Goal: Task Accomplishment & Management: Use online tool/utility

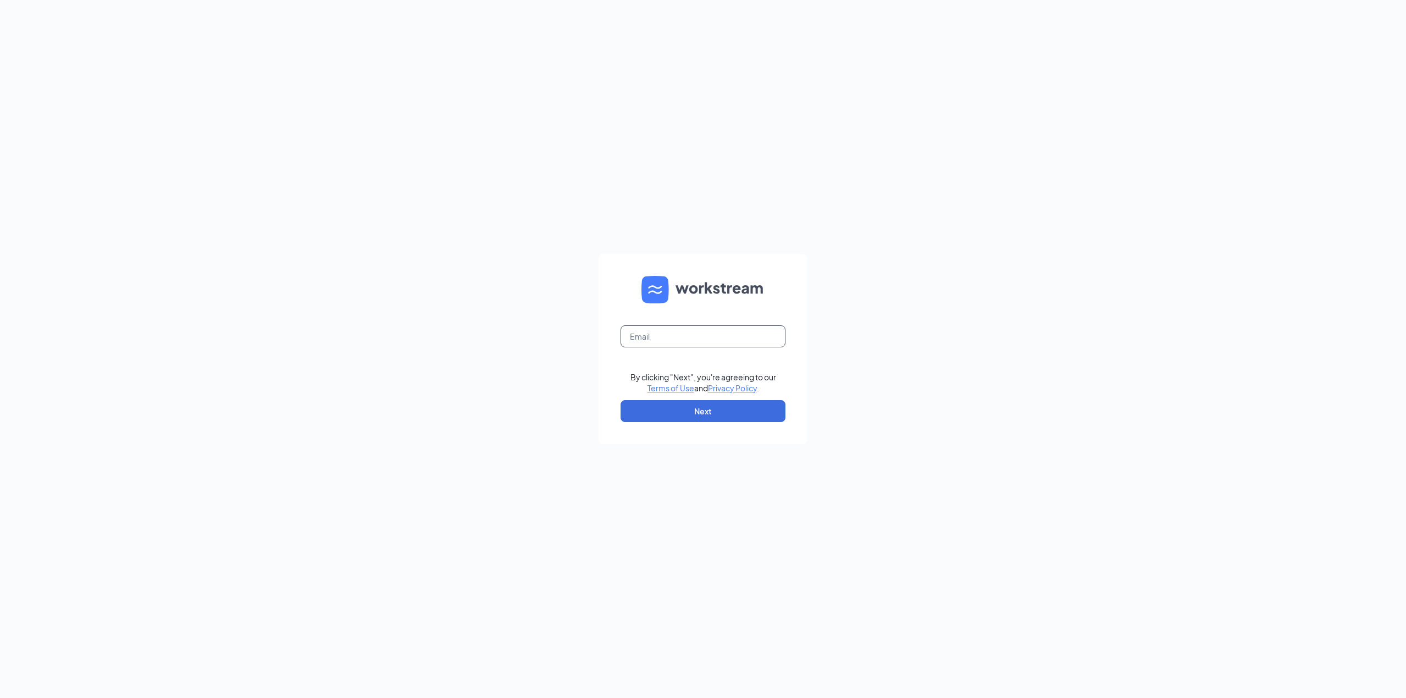
drag, startPoint x: 659, startPoint y: 347, endPoint x: 657, endPoint y: 337, distance: 10.1
click at [658, 347] on form "By clicking "Next", you're agreeing to our Terms of Use and Privacy Policy . Ne…" at bounding box center [702, 349] width 209 height 190
click at [656, 334] on input "text" at bounding box center [702, 336] width 165 height 22
type input "gjackels@outlook.com"
click at [708, 413] on button "Next" at bounding box center [702, 411] width 165 height 22
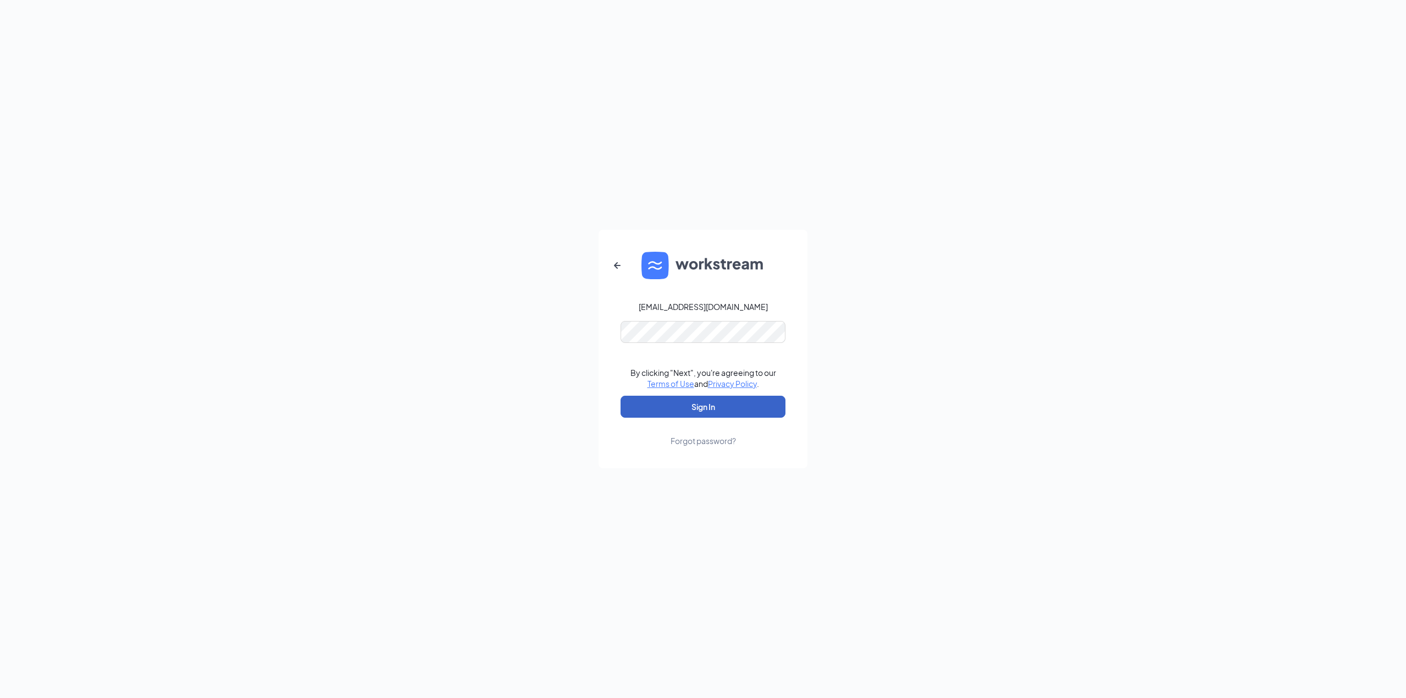
click at [696, 411] on button "Sign In" at bounding box center [702, 407] width 165 height 22
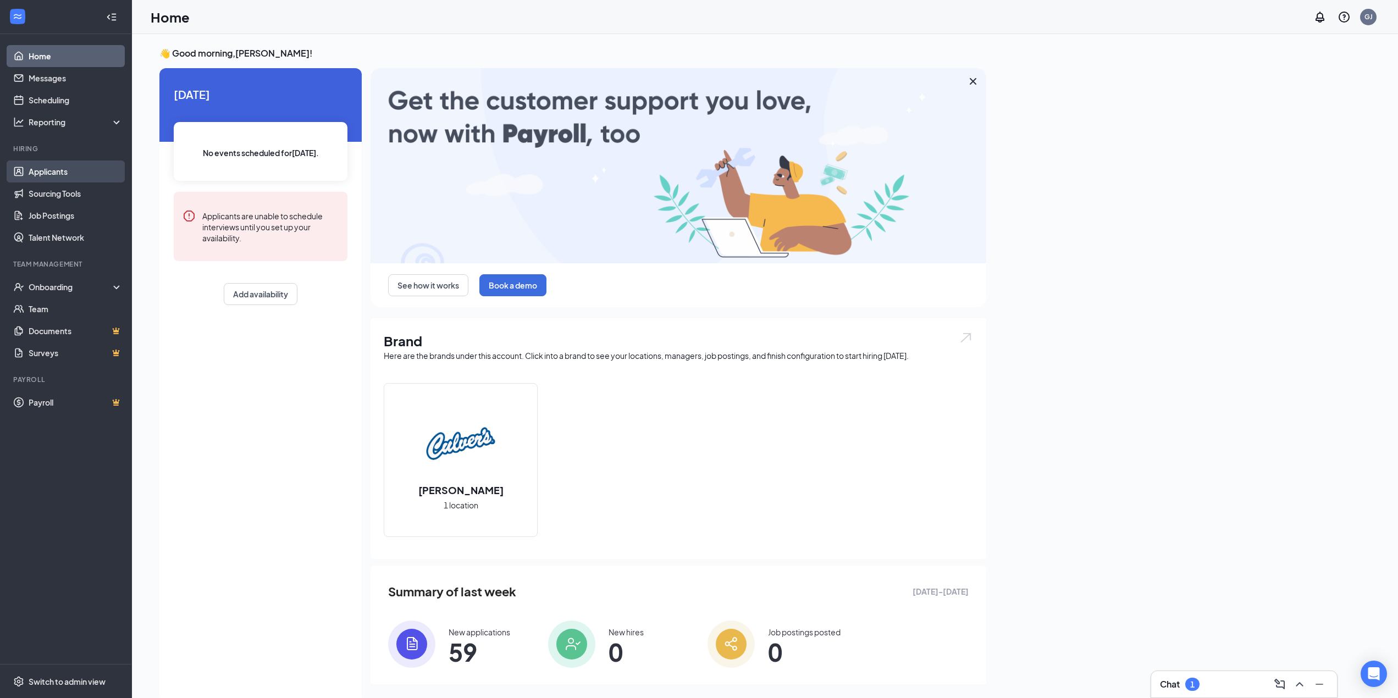
click at [68, 167] on link "Applicants" at bounding box center [76, 171] width 94 height 22
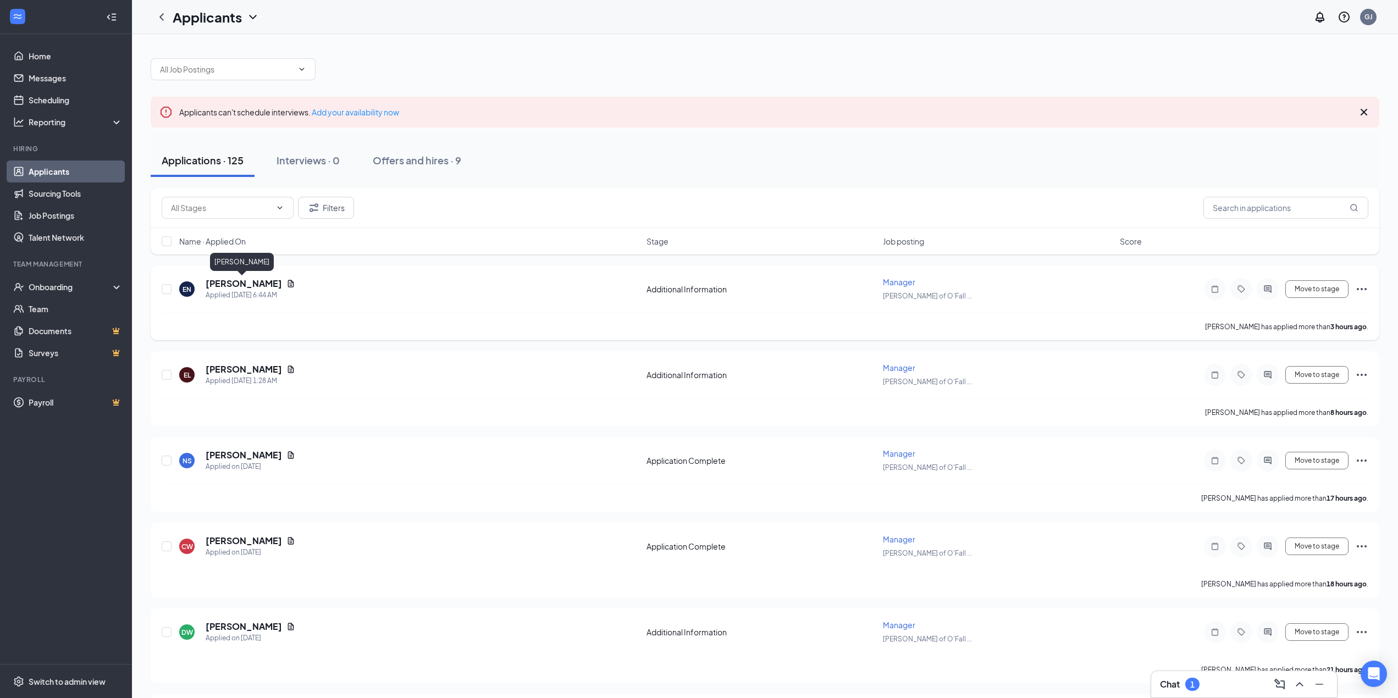
click at [256, 282] on h5 "[PERSON_NAME]" at bounding box center [244, 284] width 76 height 12
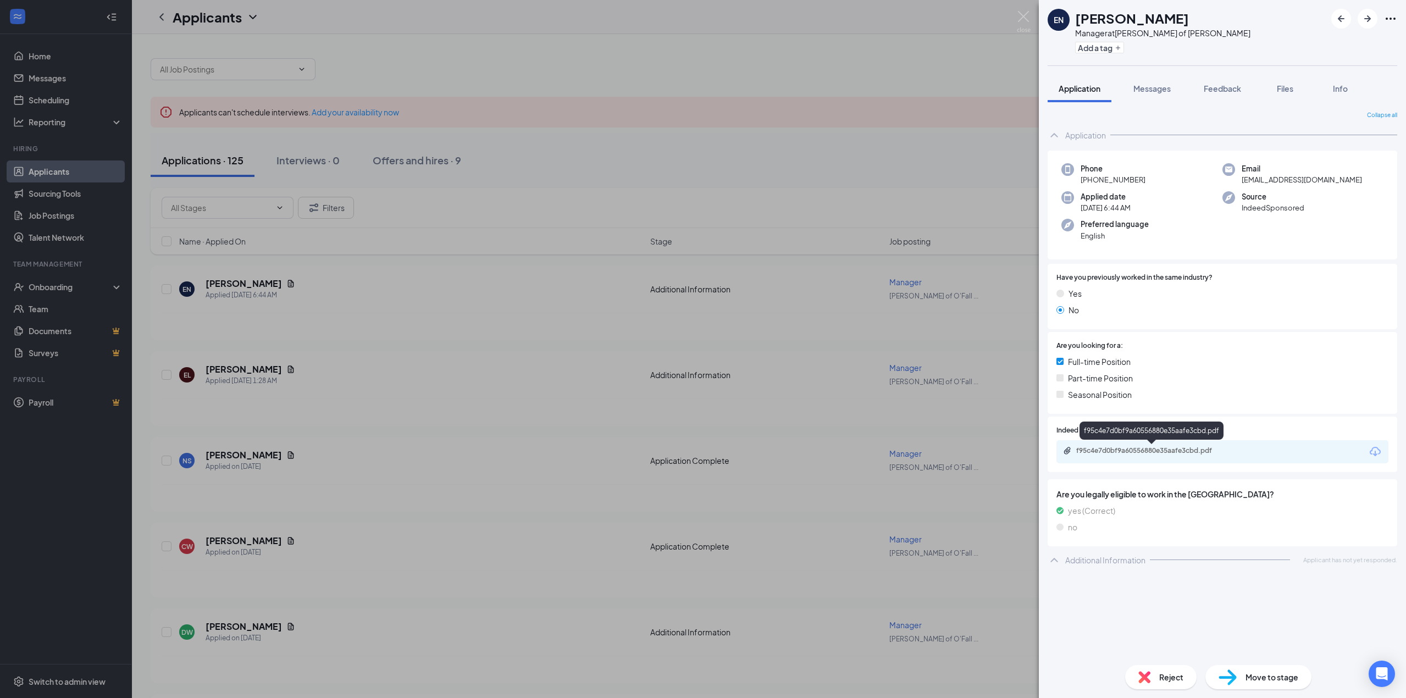
click at [1167, 453] on div "f95c4e7d0bf9a60556880e35aafe3cbd.pdf" at bounding box center [1153, 450] width 154 height 9
click at [443, 334] on div "EN [PERSON_NAME] Manager at [PERSON_NAME] of [PERSON_NAME] Add a tag Applicatio…" at bounding box center [703, 349] width 1406 height 698
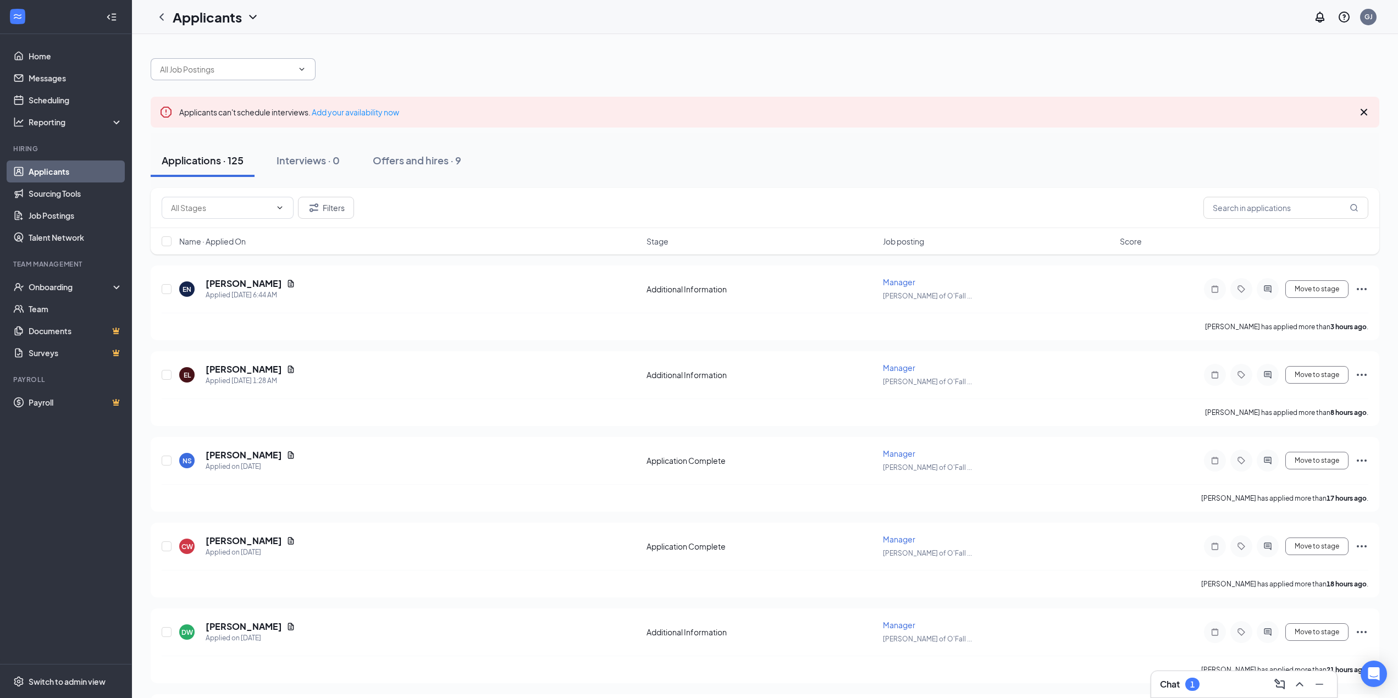
click at [298, 76] on span at bounding box center [233, 69] width 165 height 22
click at [222, 91] on div "Crew Member ([PERSON_NAME] of [PERSON_NAME])" at bounding box center [232, 101] width 147 height 24
type input "Crew Member ([PERSON_NAME] of [PERSON_NAME])"
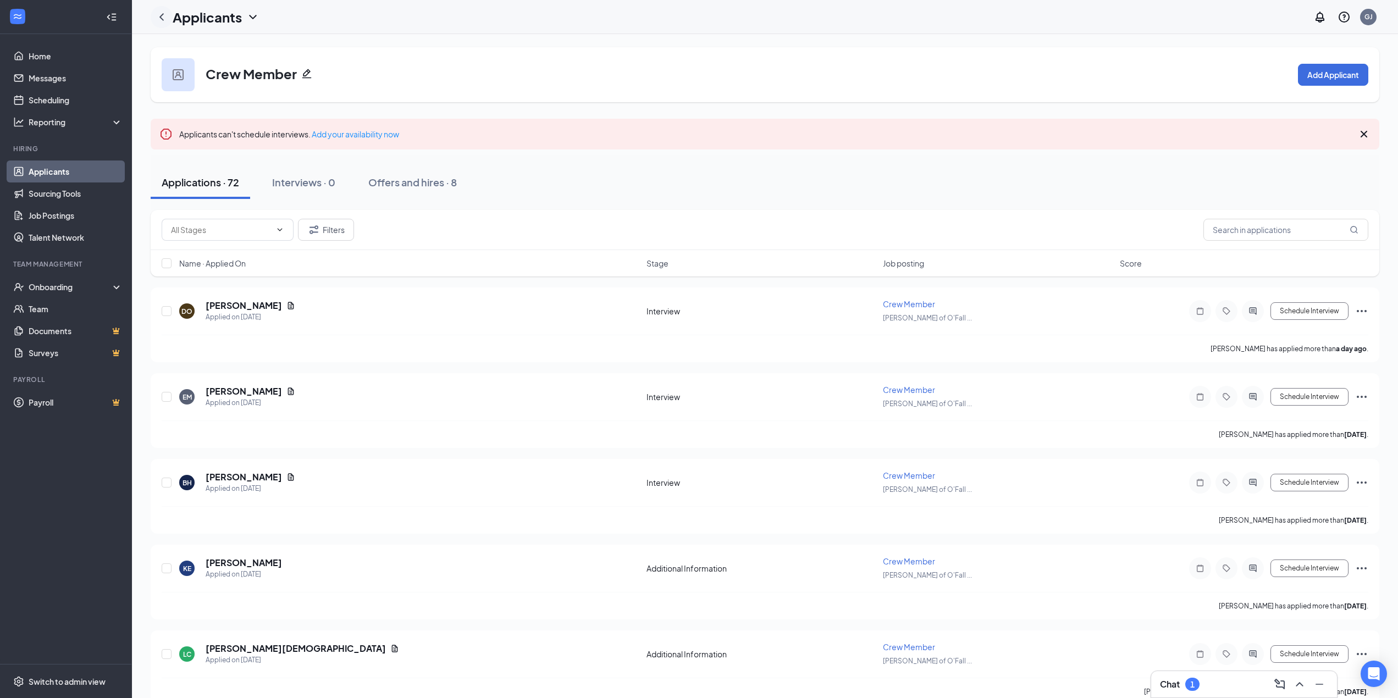
click at [164, 18] on icon "ChevronLeft" at bounding box center [161, 16] width 13 height 13
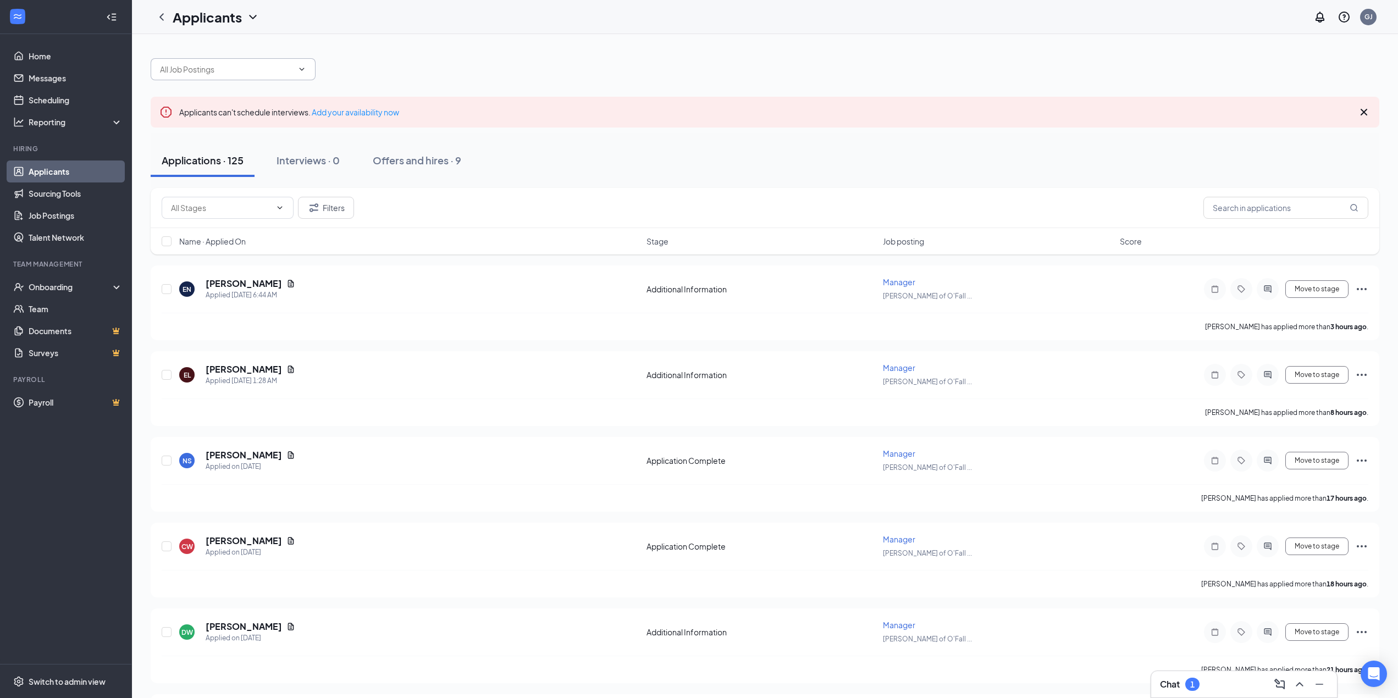
click at [287, 66] on input "text" at bounding box center [226, 69] width 133 height 12
click at [220, 126] on div "Manager ([PERSON_NAME] of [PERSON_NAME])" at bounding box center [232, 138] width 147 height 24
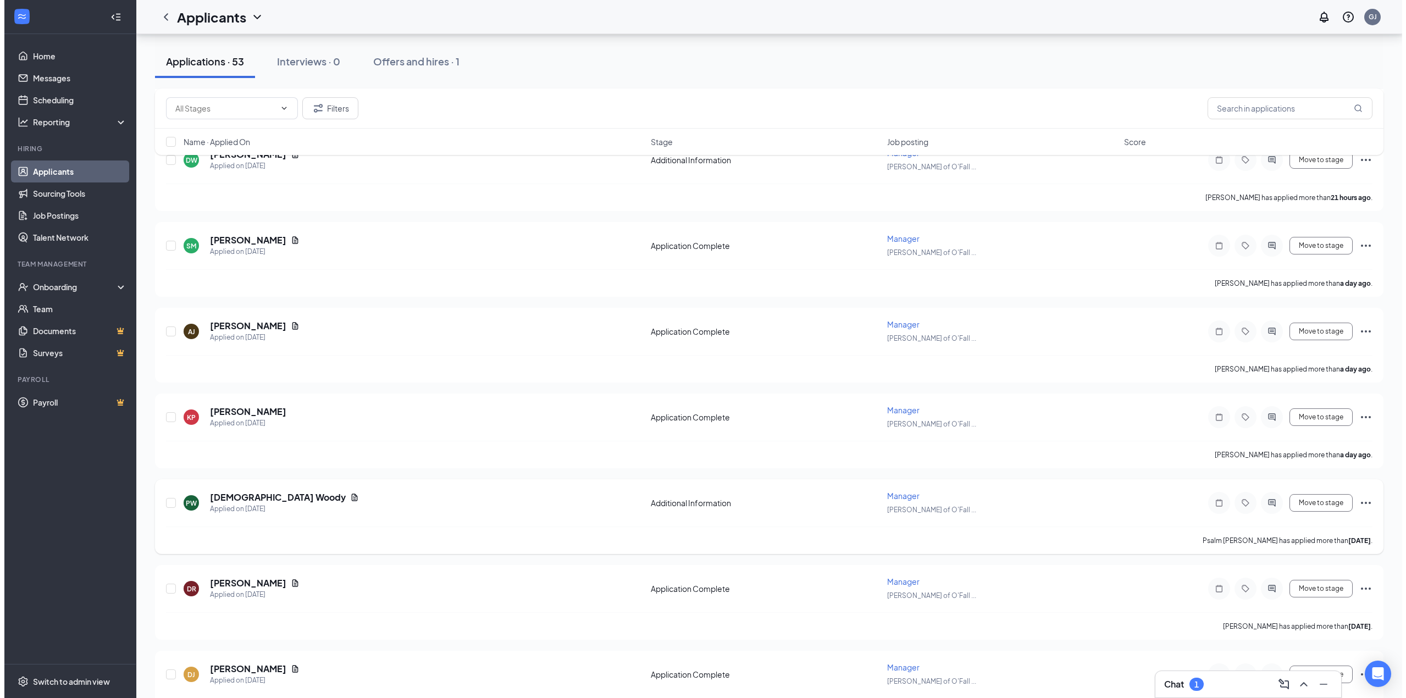
scroll to position [495, 0]
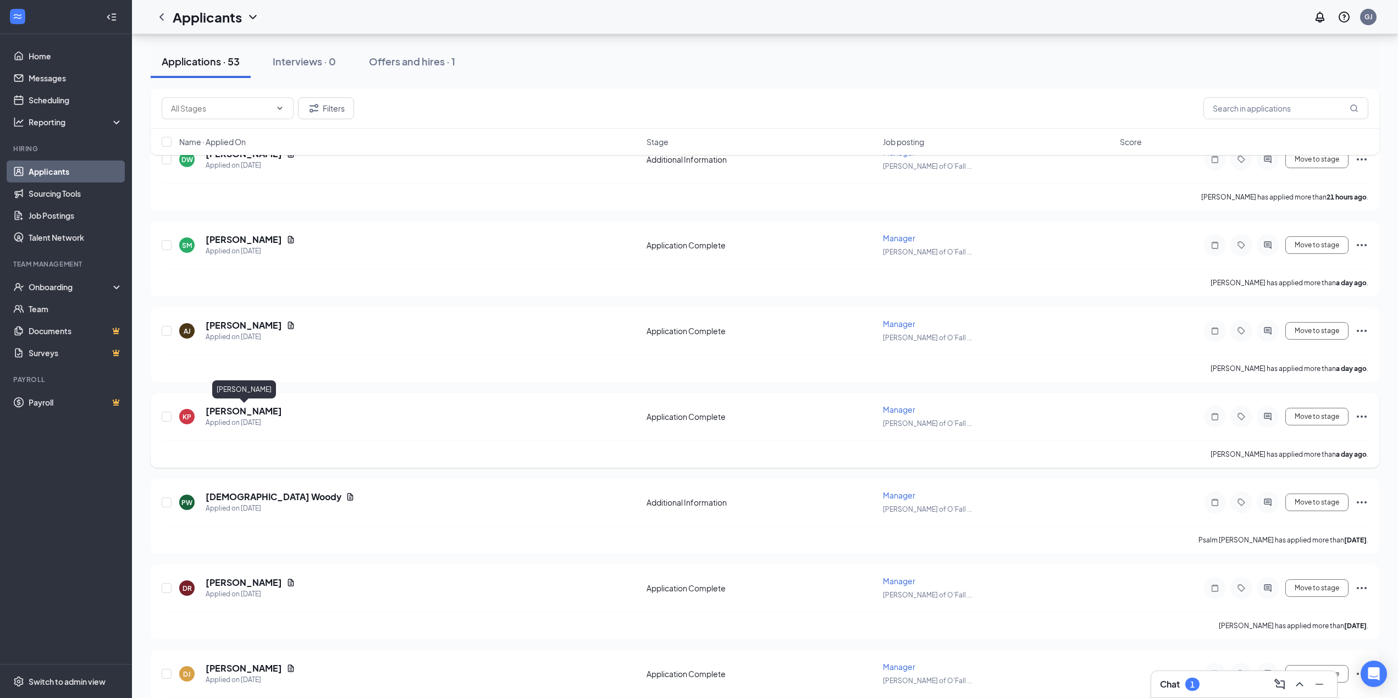
click at [260, 413] on h5 "[PERSON_NAME]" at bounding box center [244, 411] width 76 height 12
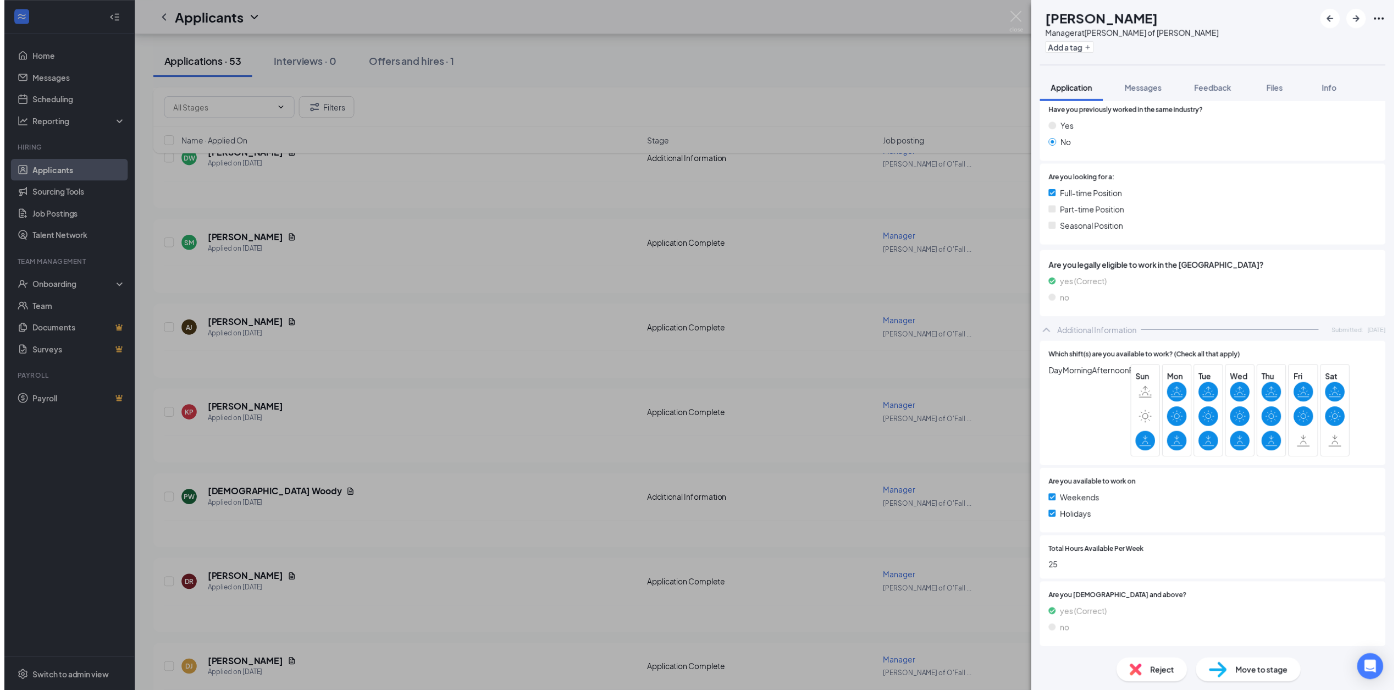
scroll to position [181, 0]
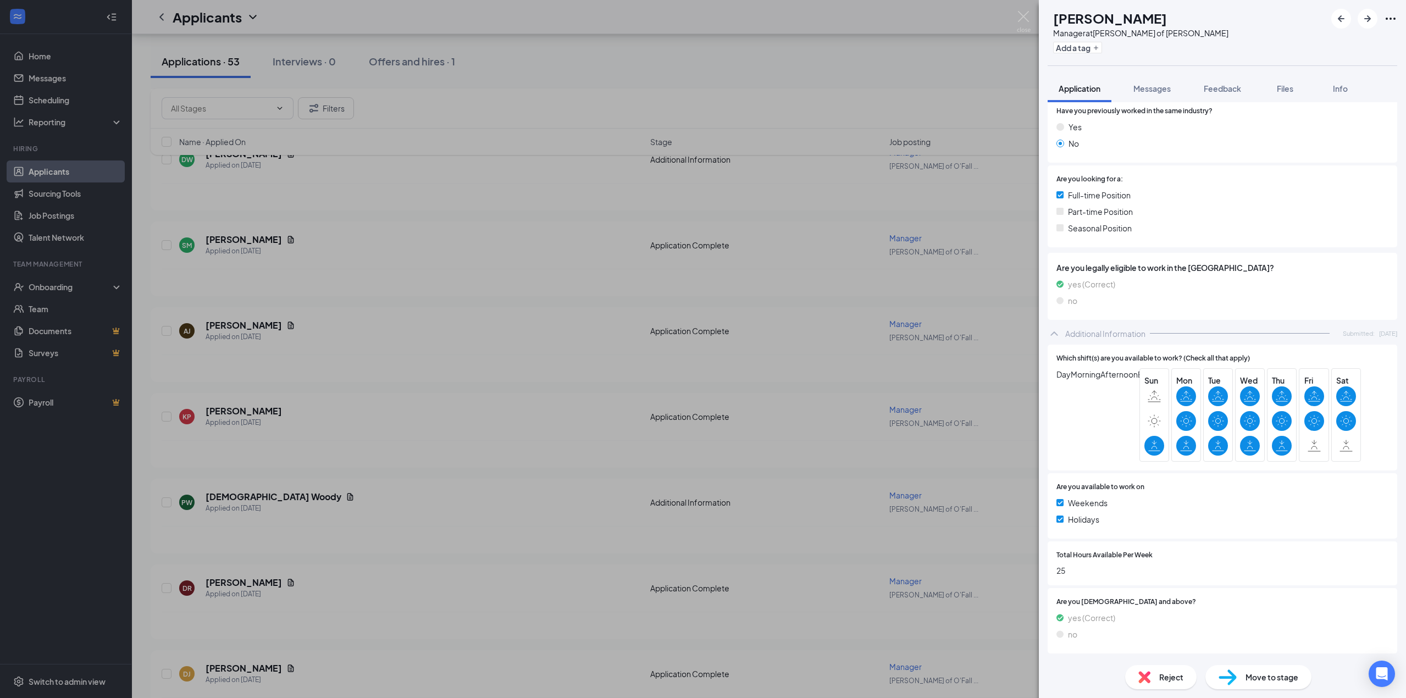
click at [800, 346] on div "KP [PERSON_NAME] Manager at [PERSON_NAME] of [PERSON_NAME] Add a tag Applicatio…" at bounding box center [703, 349] width 1406 height 698
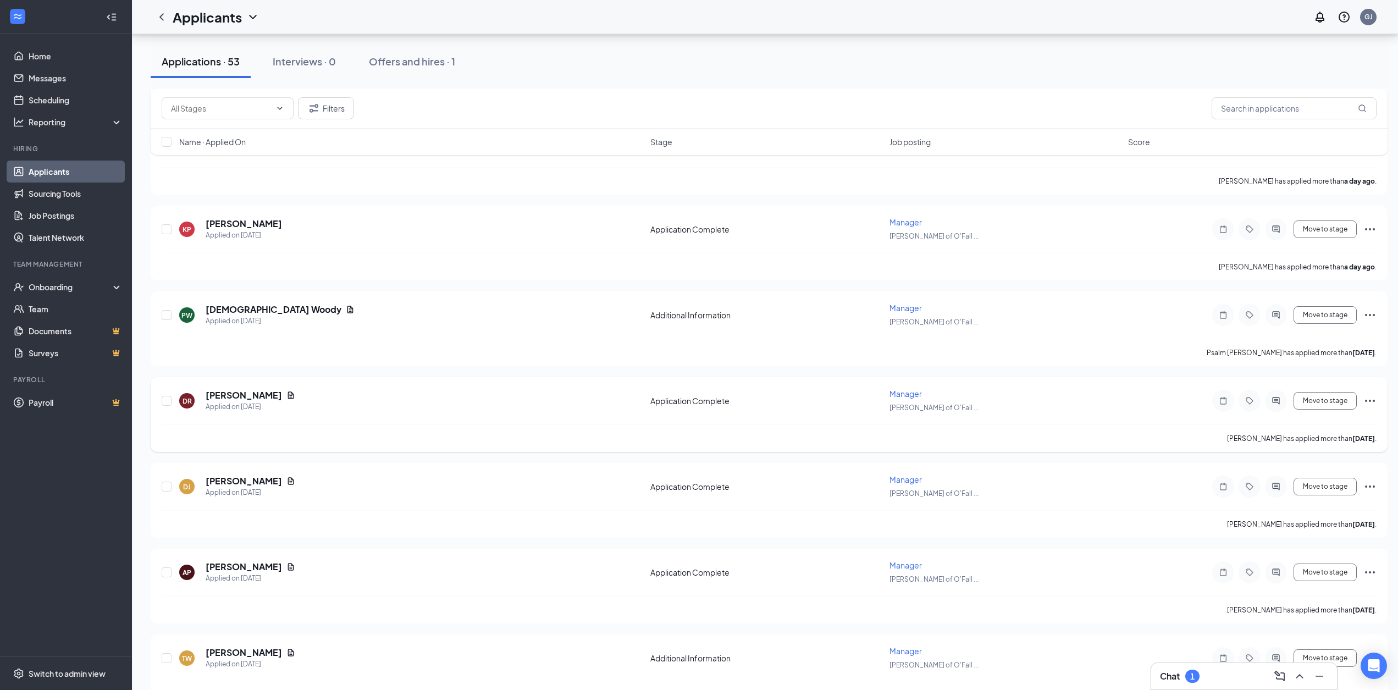
scroll to position [714, 0]
